Goal: Task Accomplishment & Management: Use online tool/utility

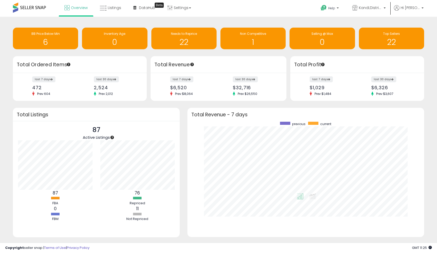
scroll to position [98, 227]
click at [75, 5] on link "Overview" at bounding box center [76, 7] width 31 height 15
click at [41, 38] on h1 "1" at bounding box center [45, 42] width 60 height 9
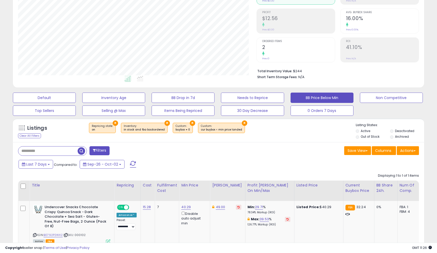
scroll to position [103, 0]
